Goal: Find contact information: Find contact information

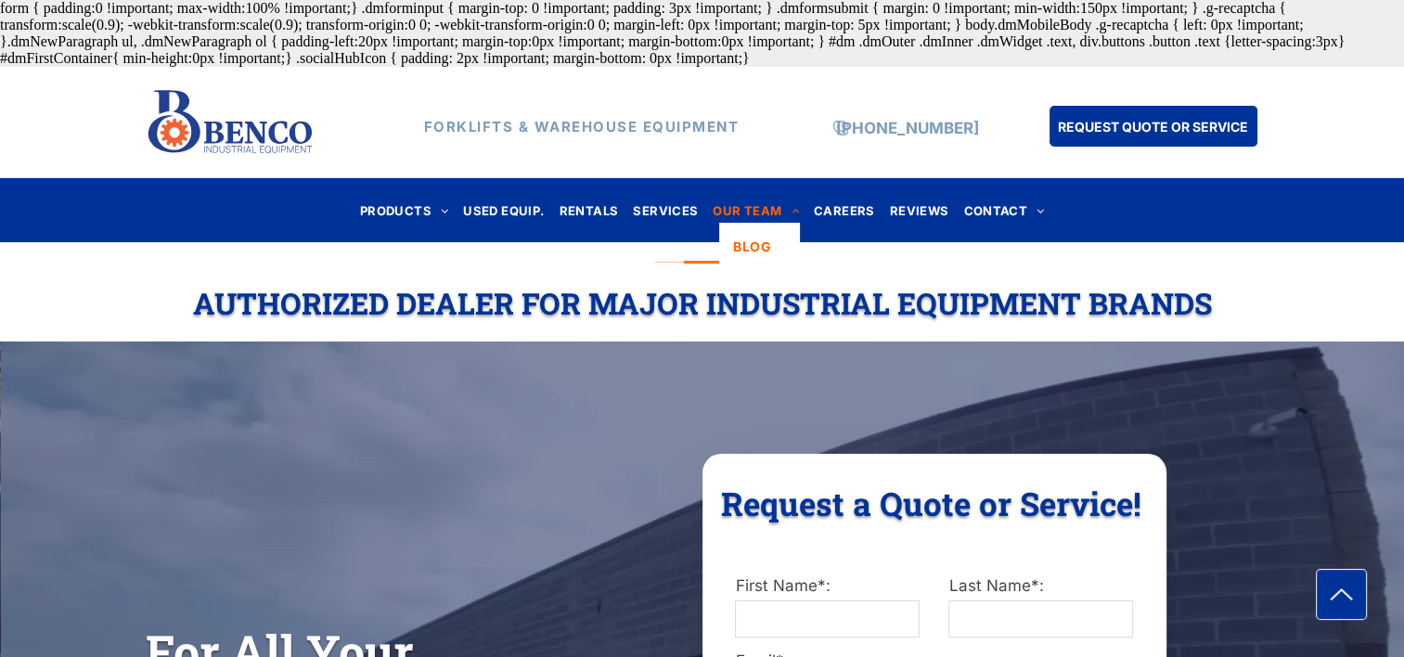
drag, startPoint x: 0, startPoint y: 0, endPoint x: 766, endPoint y: 214, distance: 795.8
click at [766, 214] on span "OUR TEAM" at bounding box center [756, 210] width 86 height 25
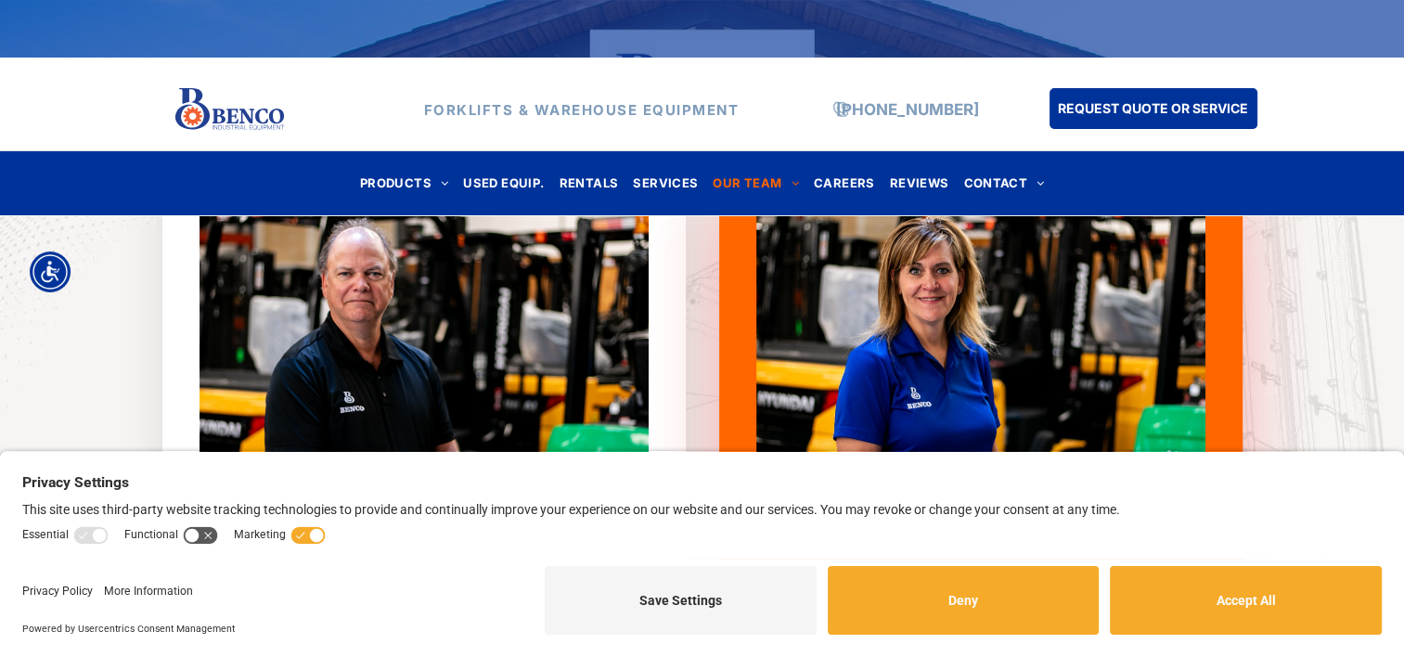
scroll to position [731, 0]
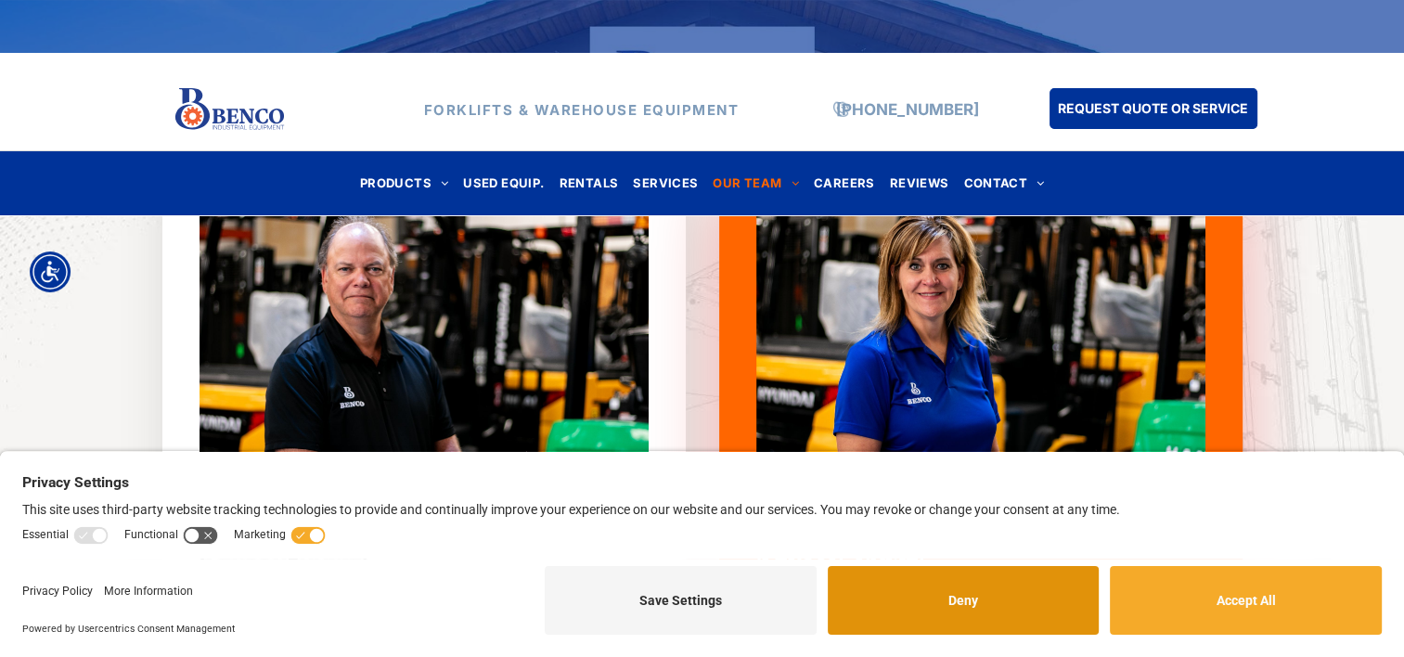
click at [977, 595] on button "Deny" at bounding box center [964, 600] width 272 height 69
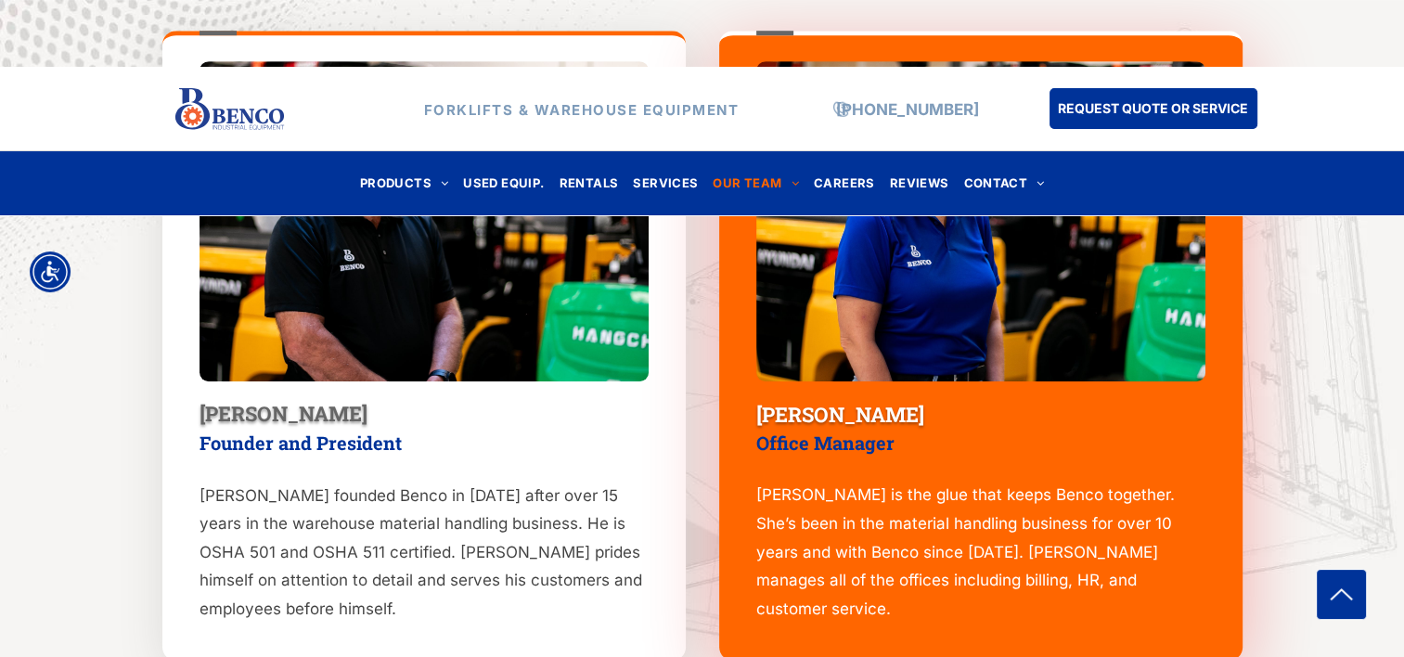
scroll to position [873, 0]
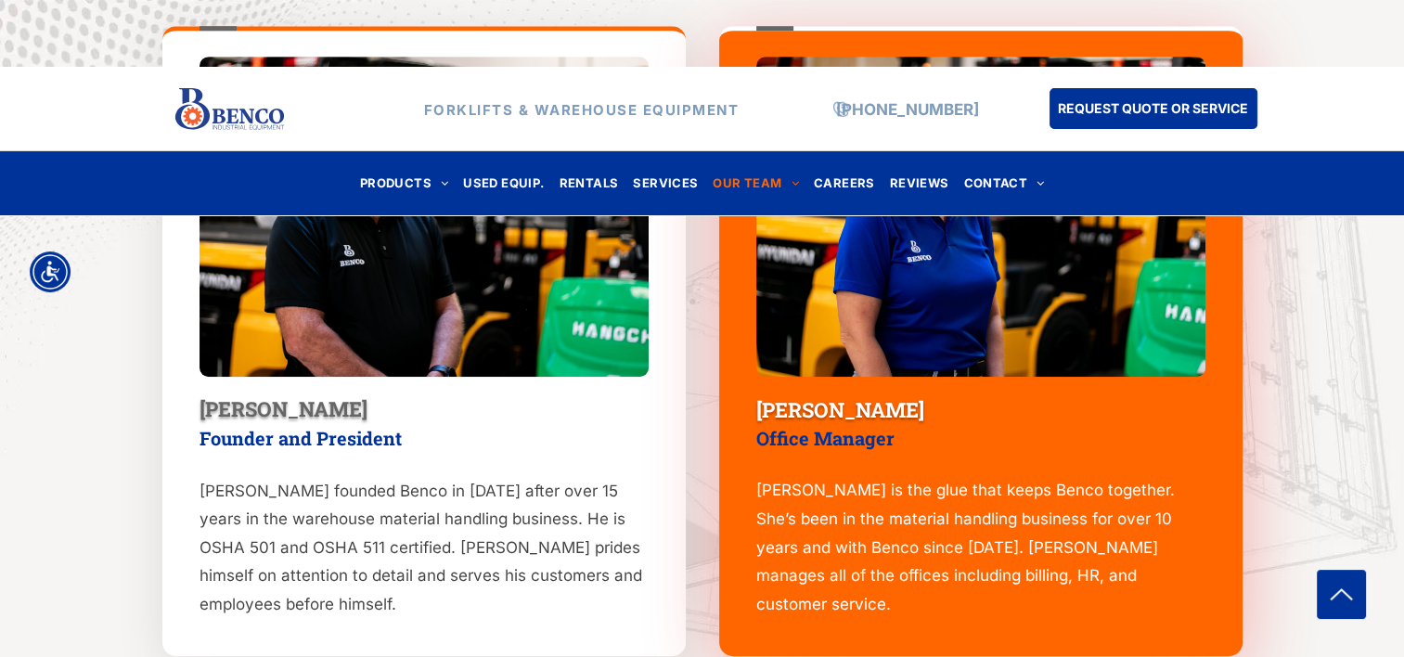
click at [244, 120] on img at bounding box center [229, 109] width 111 height 53
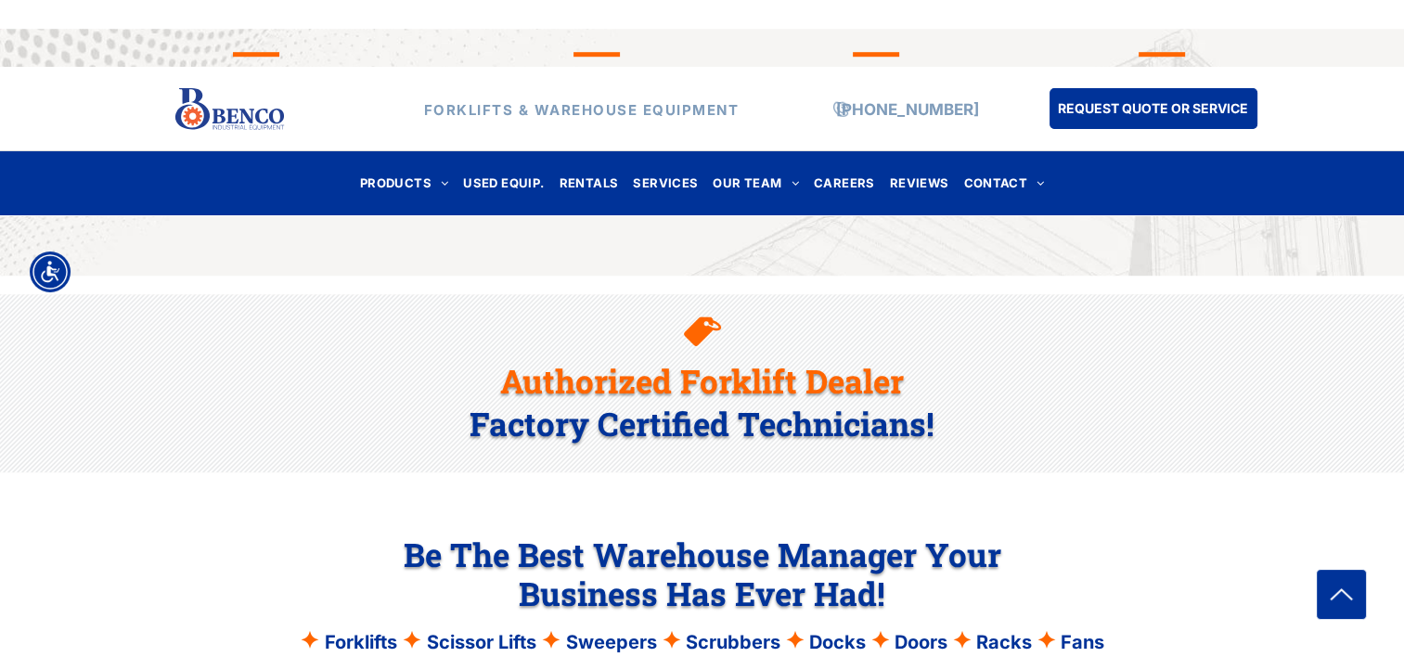
scroll to position [1581, 0]
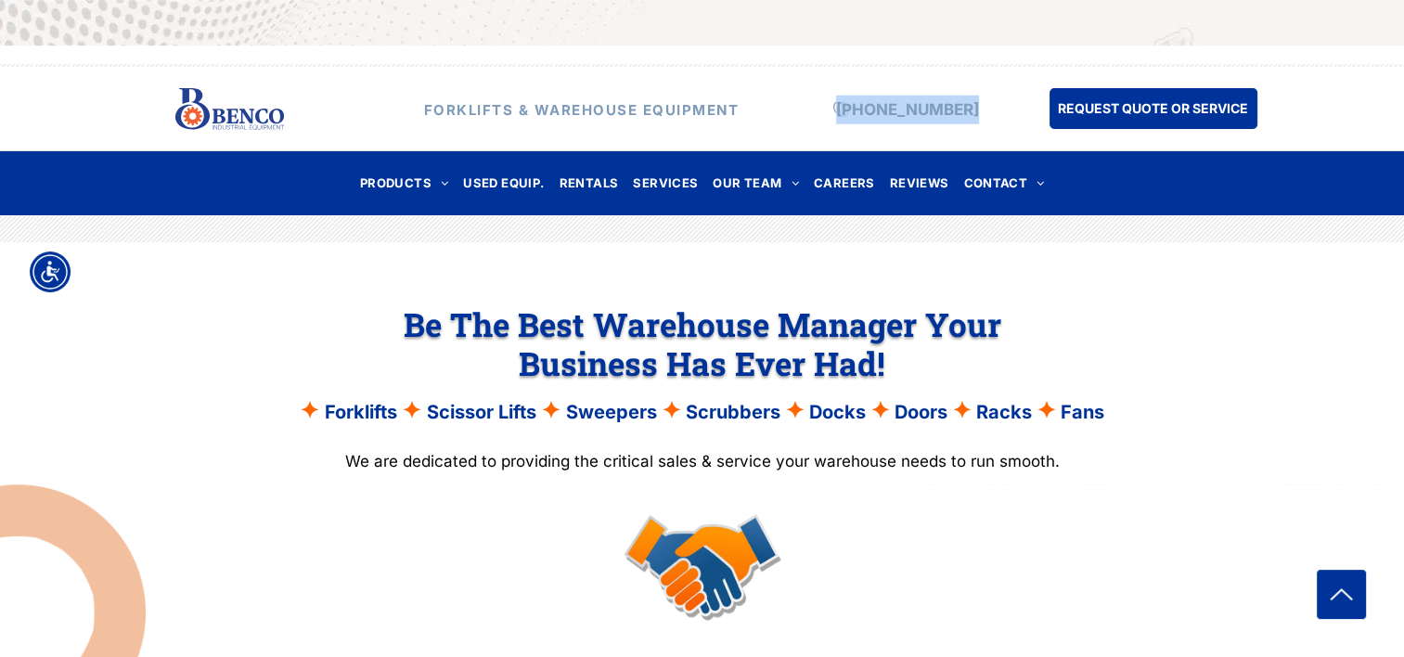
drag, startPoint x: 990, startPoint y: 105, endPoint x: 820, endPoint y: 111, distance: 169.9
click at [820, 111] on div "FORKLIFTS & WAREHOUSE EQUIPMENT (888) 946-8236 REQUEST QUOTE OR SERVICE" at bounding box center [702, 109] width 1113 height 53
copy div "[PHONE_NUMBER]"
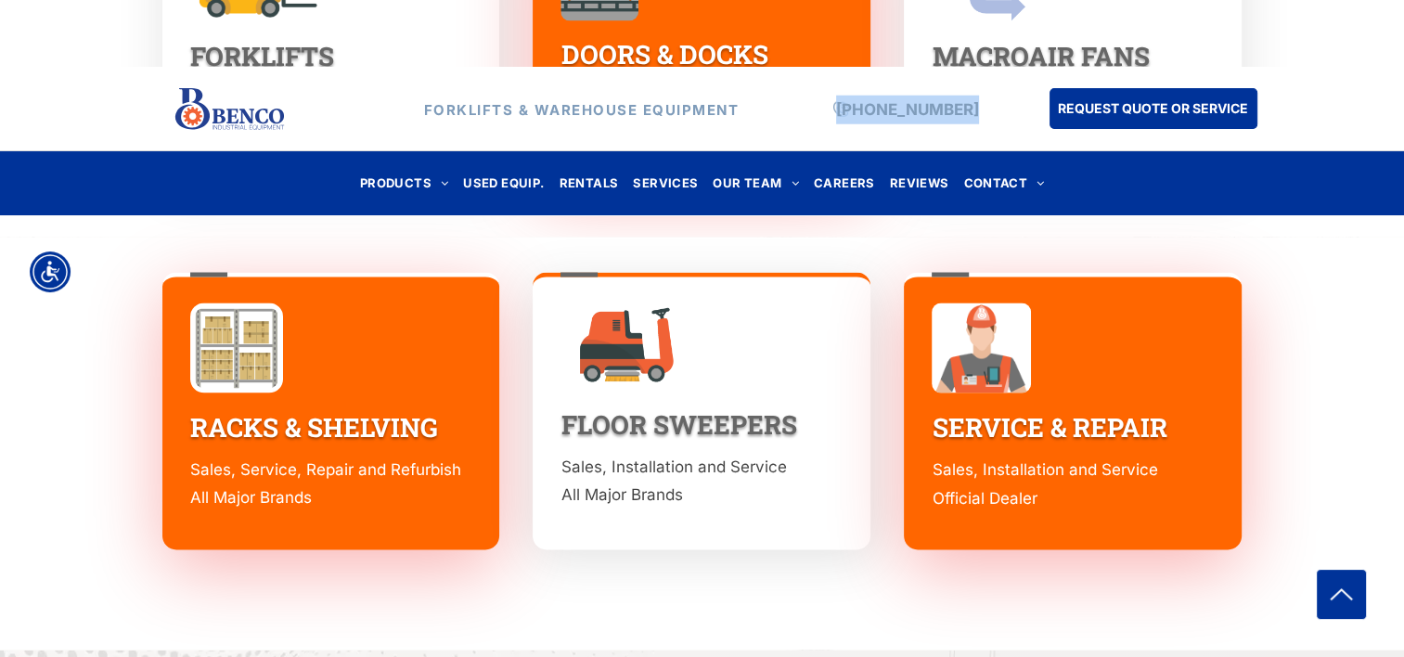
scroll to position [2891, 0]
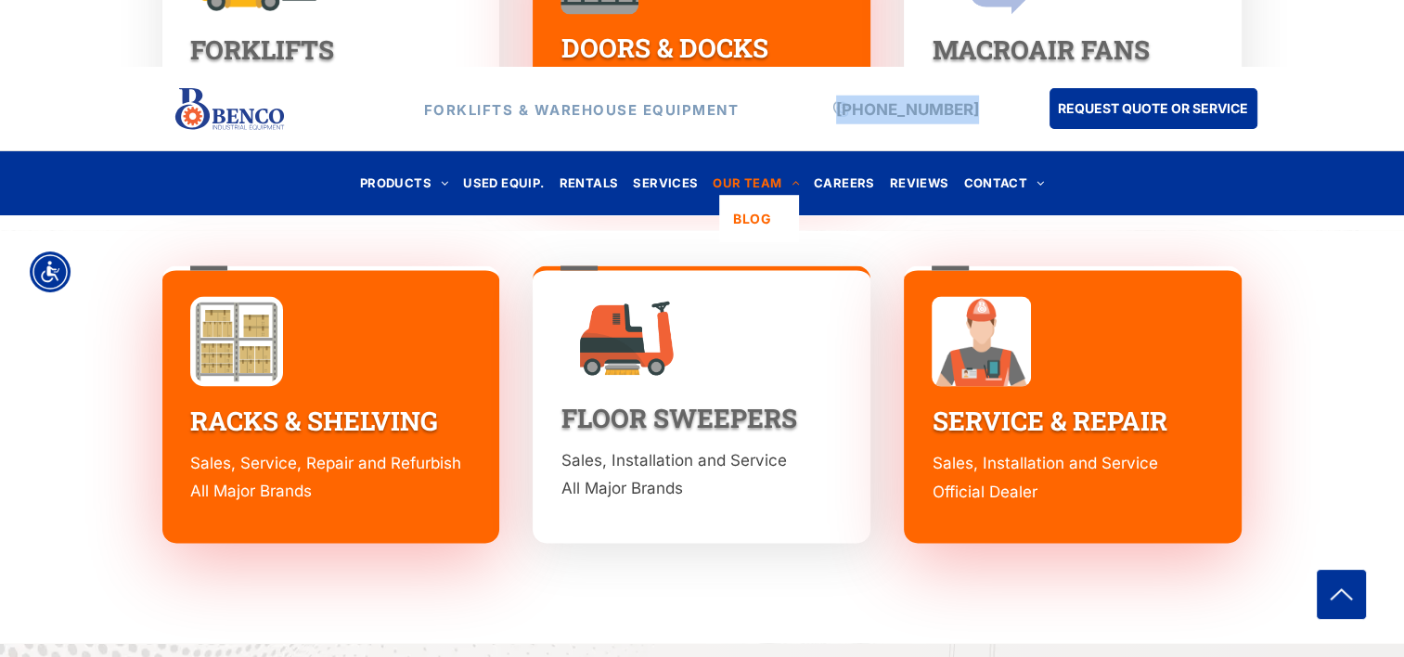
click at [744, 182] on span "OUR TEAM" at bounding box center [756, 183] width 86 height 25
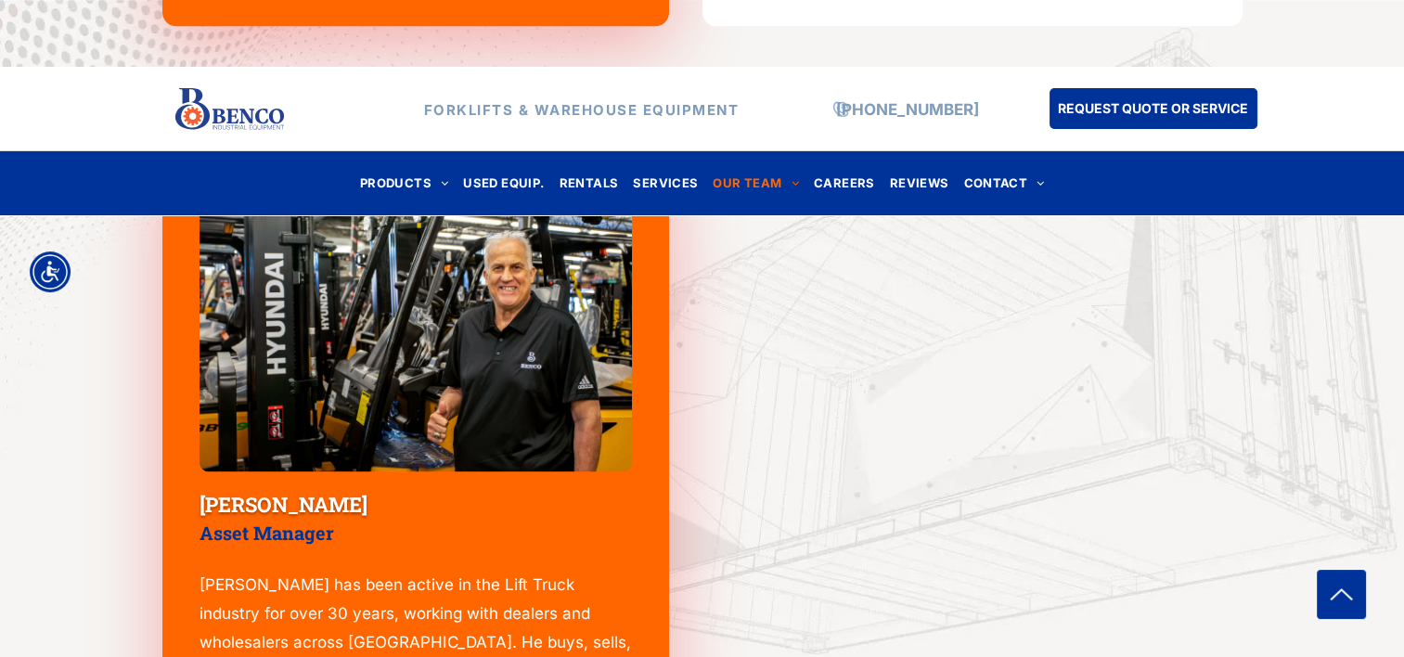
scroll to position [1701, 0]
